Goal: Transaction & Acquisition: Purchase product/service

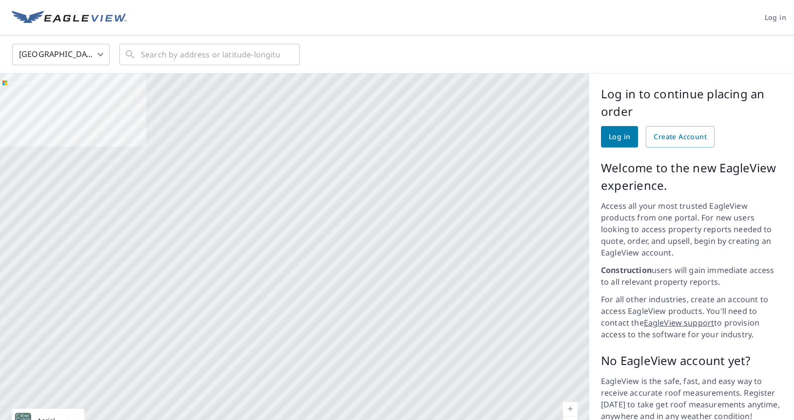
click at [622, 136] on span "Log in" at bounding box center [618, 137] width 21 height 12
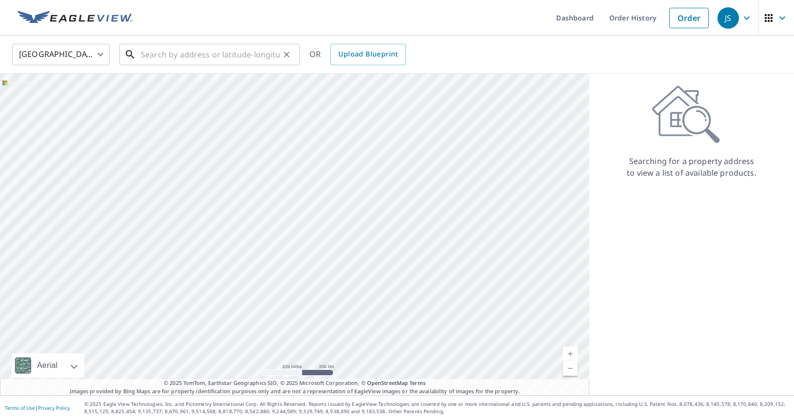
click at [176, 56] on input "text" at bounding box center [210, 54] width 139 height 27
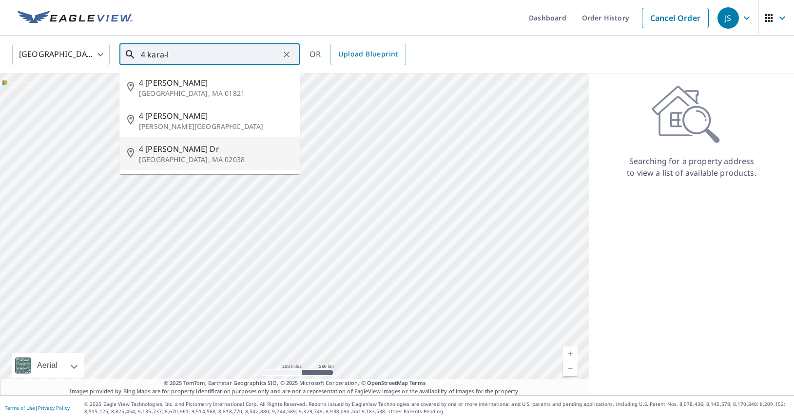
click at [168, 150] on span "4 [PERSON_NAME] Dr" at bounding box center [215, 149] width 153 height 12
type input "[STREET_ADDRESS][PERSON_NAME][PERSON_NAME]"
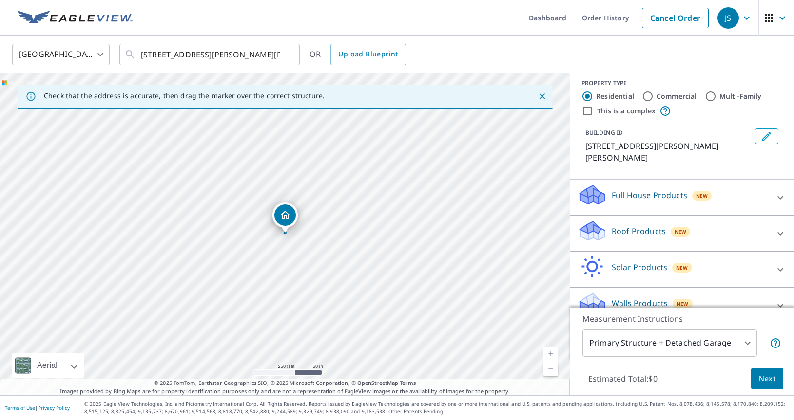
scroll to position [11, 0]
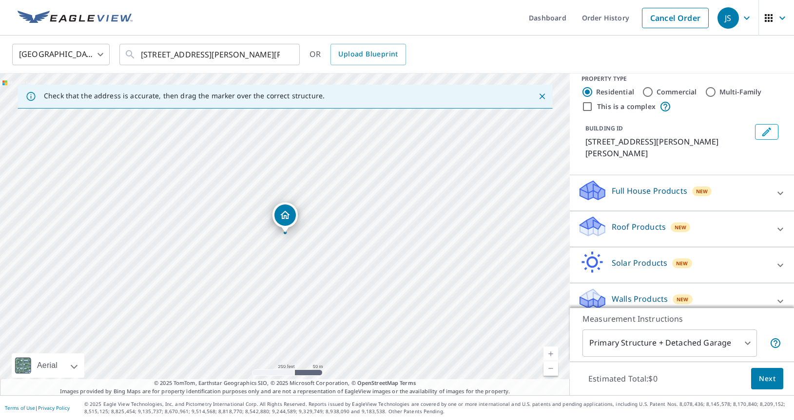
click at [653, 221] on p "Roof Products" at bounding box center [638, 227] width 54 height 12
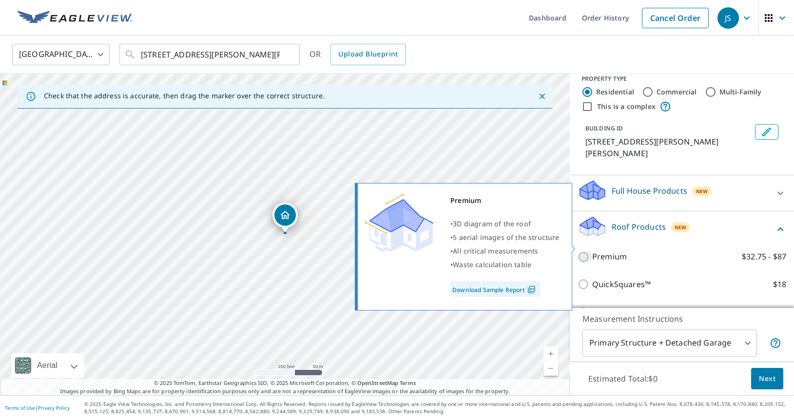
click at [585, 251] on input "Premium $32.75 - $87" at bounding box center [584, 257] width 15 height 12
checkbox input "true"
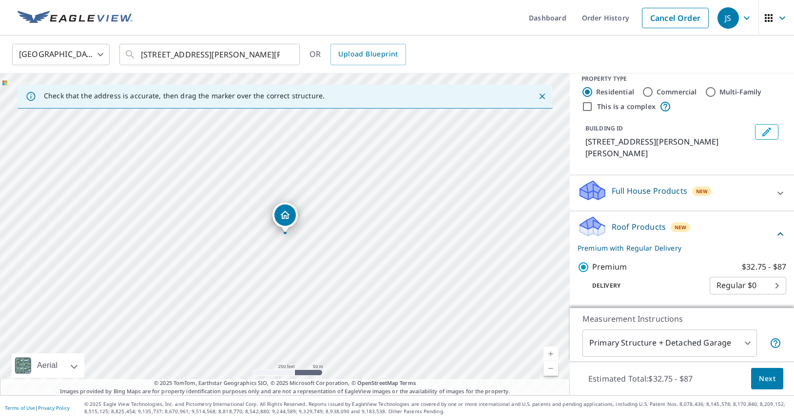
click at [763, 376] on span "Next" at bounding box center [766, 379] width 17 height 12
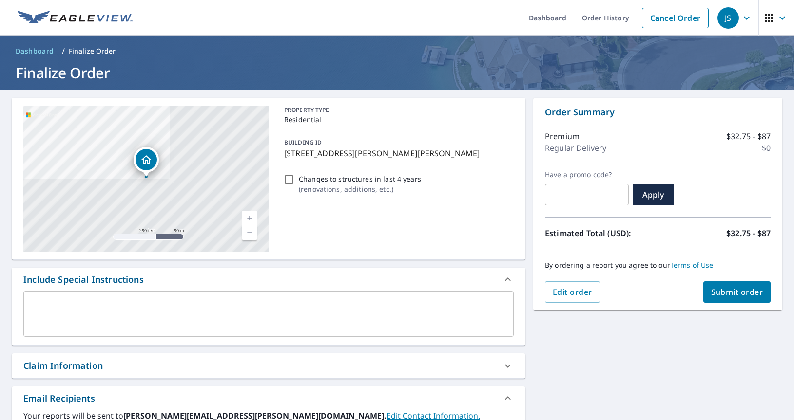
click at [286, 176] on input "Changes to structures in last 4 years ( renovations, additions, etc. )" at bounding box center [289, 180] width 12 height 12
checkbox input "true"
click at [715, 291] on span "Submit order" at bounding box center [737, 292] width 52 height 11
checkbox input "true"
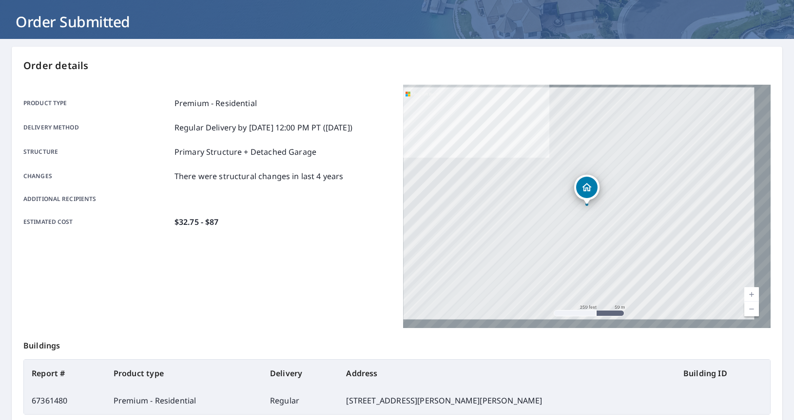
scroll to position [129, 0]
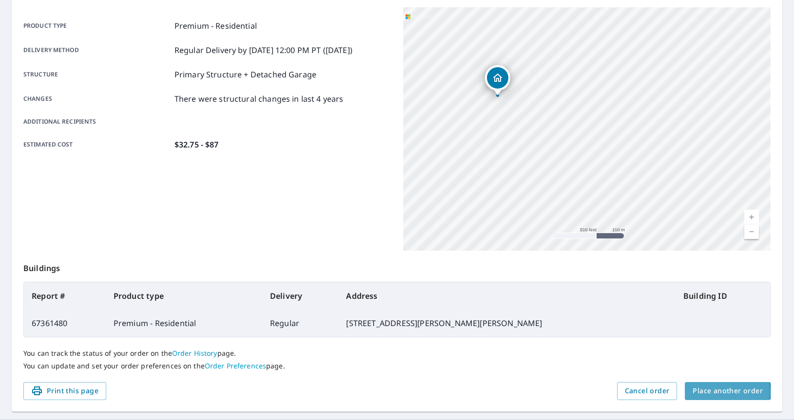
click at [706, 392] on span "Place another order" at bounding box center [727, 391] width 70 height 12
